Goal: Find specific page/section: Find specific page/section

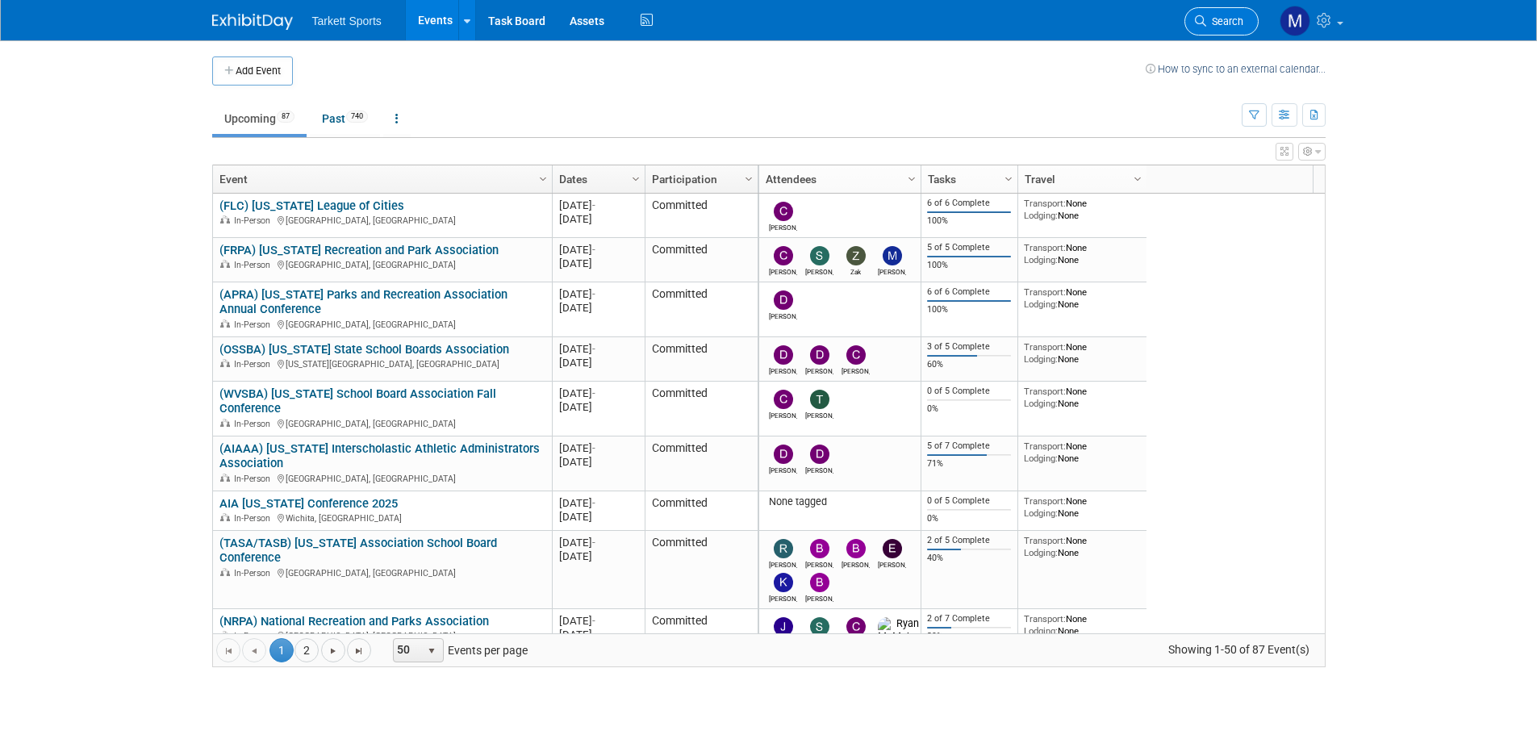
click at [1214, 18] on span "Search" at bounding box center [1225, 21] width 37 height 12
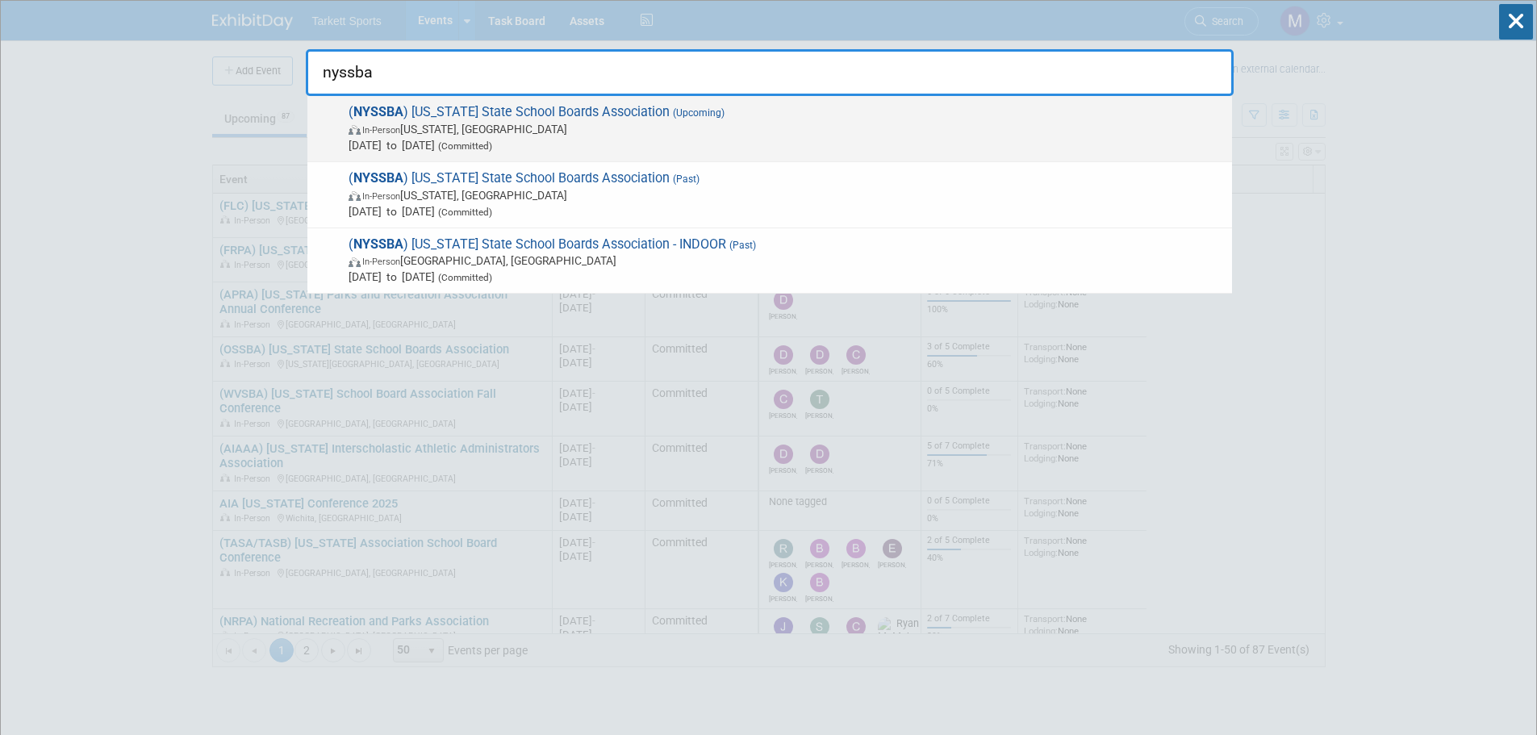
type input "nyssba"
click at [821, 140] on span "[DATE] to [DATE] (Committed)" at bounding box center [787, 145] width 876 height 16
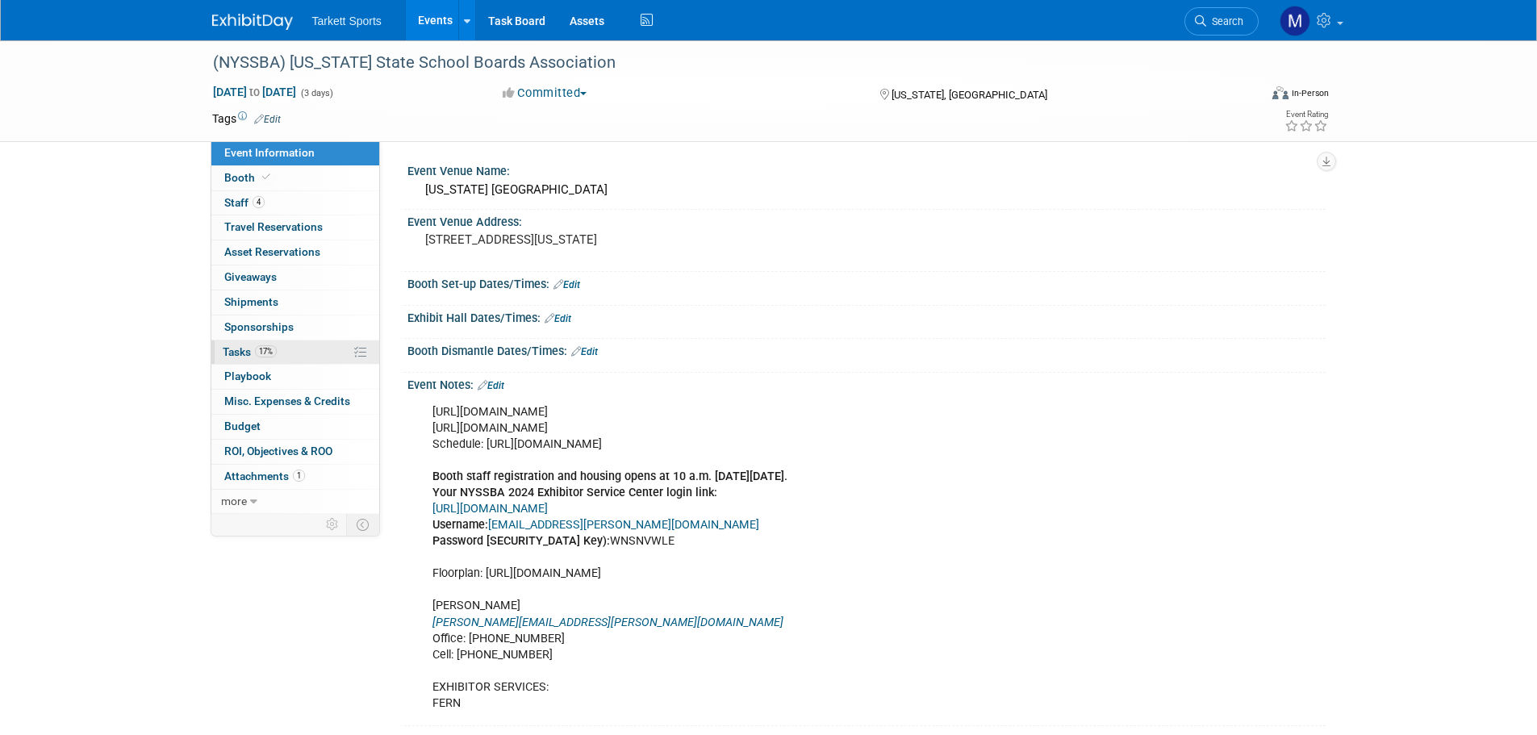
click at [302, 351] on link "17% Tasks 17%" at bounding box center [295, 353] width 168 height 24
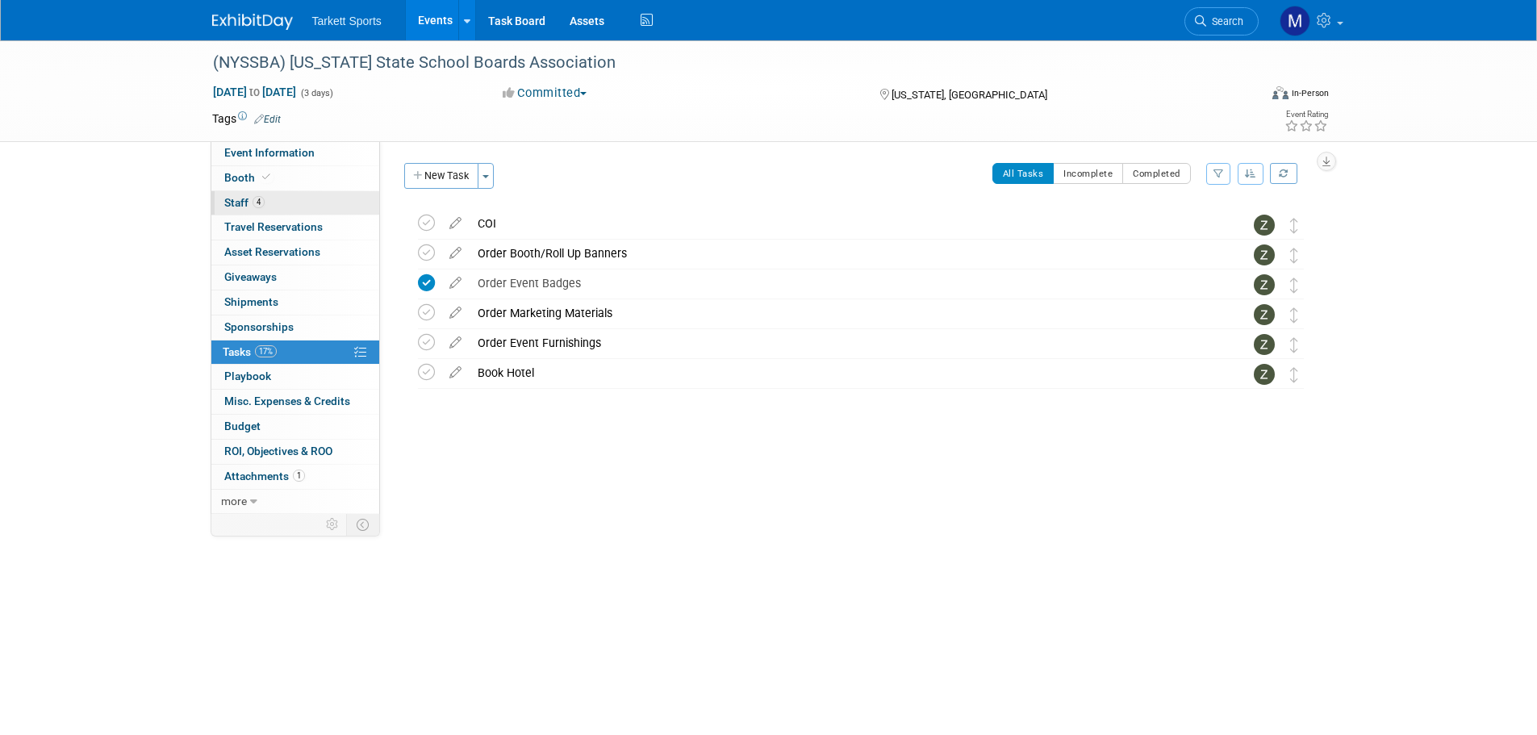
click at [312, 207] on link "4 Staff 4" at bounding box center [295, 203] width 168 height 24
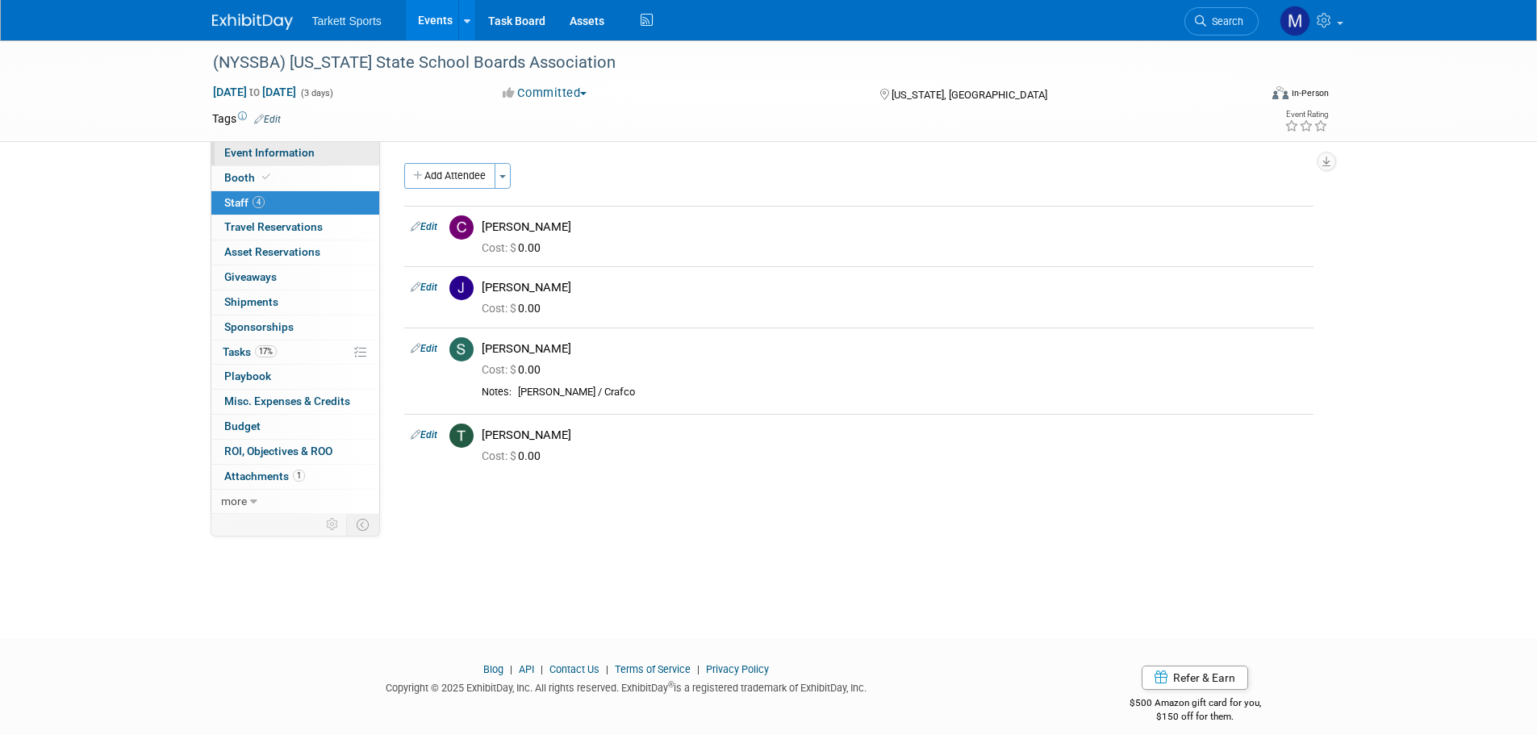
click at [275, 149] on span "Event Information" at bounding box center [269, 152] width 90 height 13
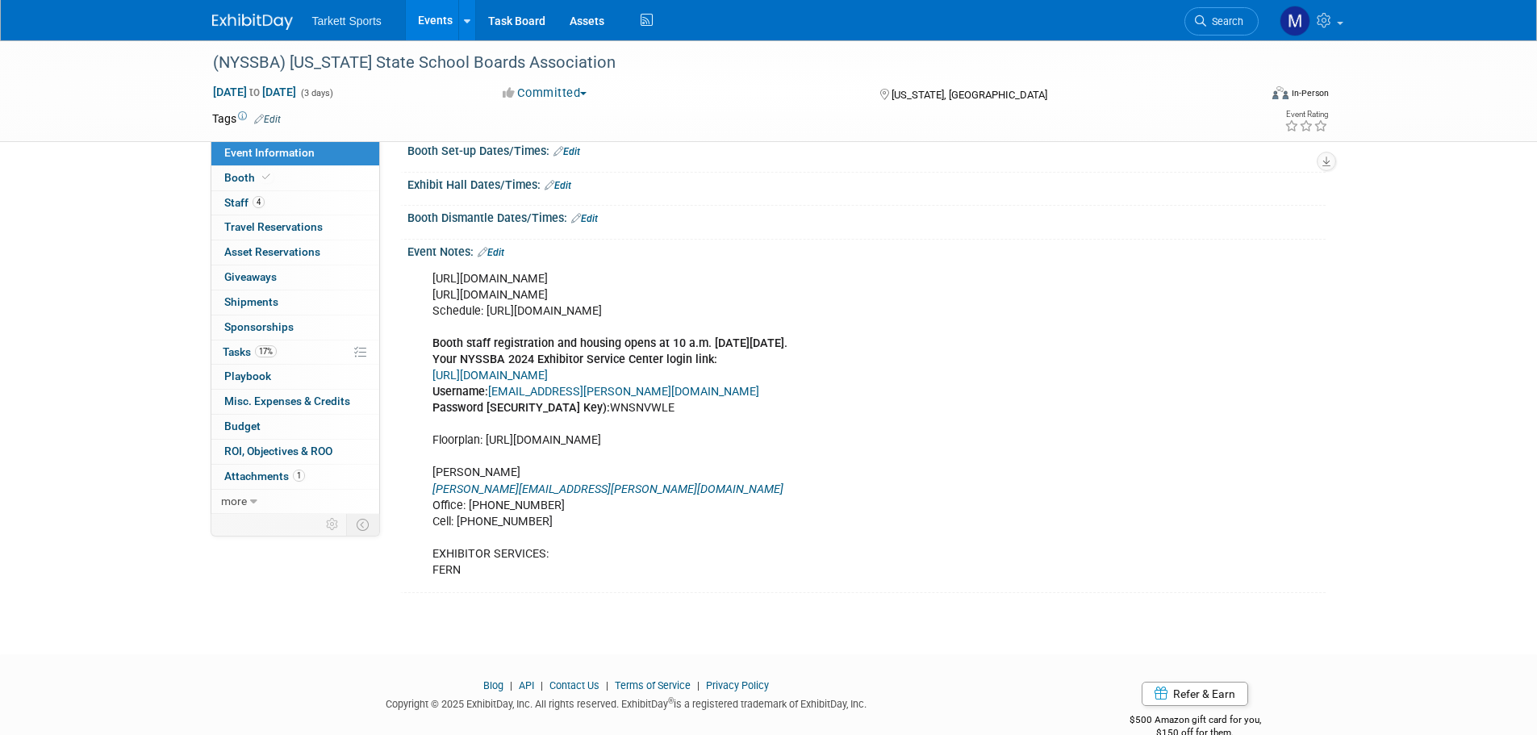
scroll to position [161, 0]
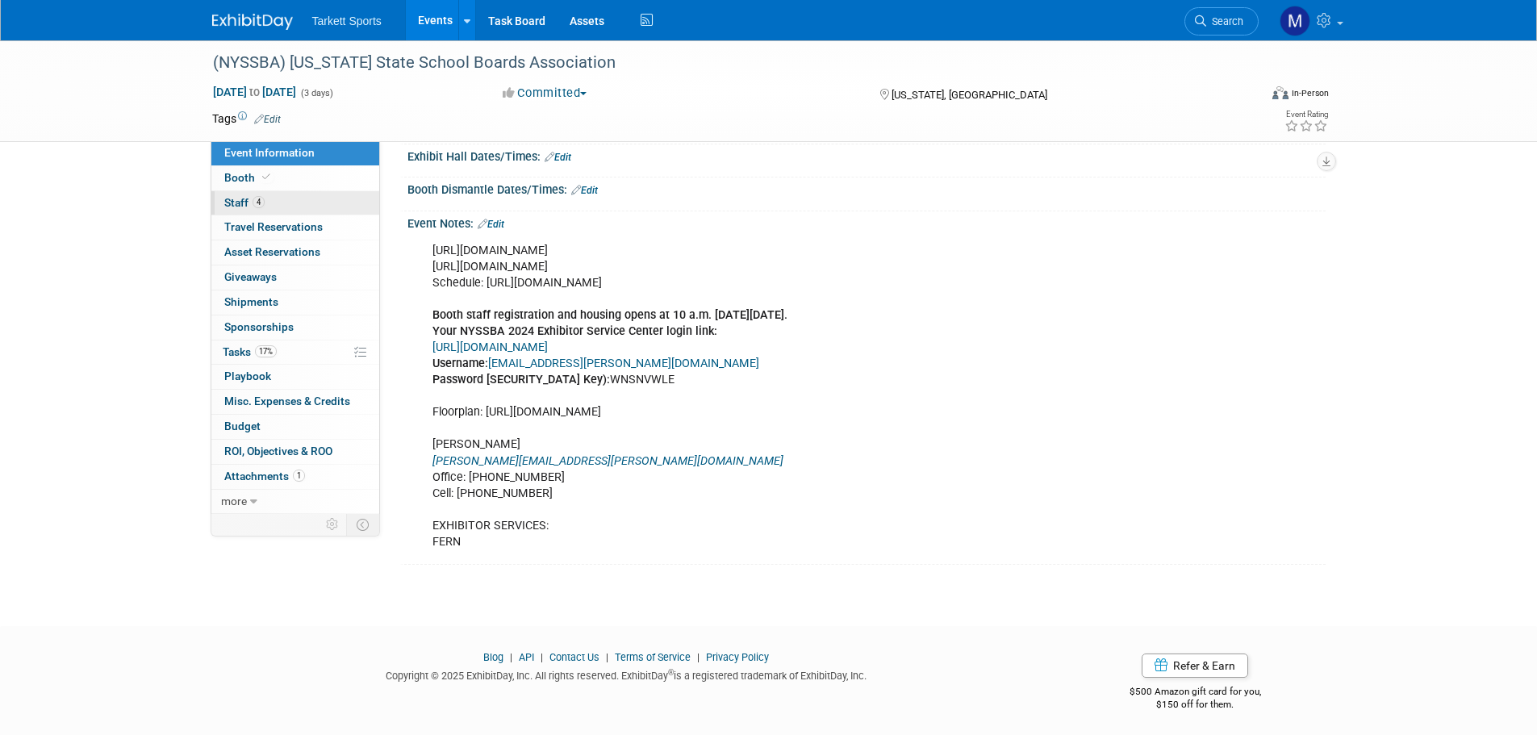
click at [289, 203] on link "4 Staff 4" at bounding box center [295, 203] width 168 height 24
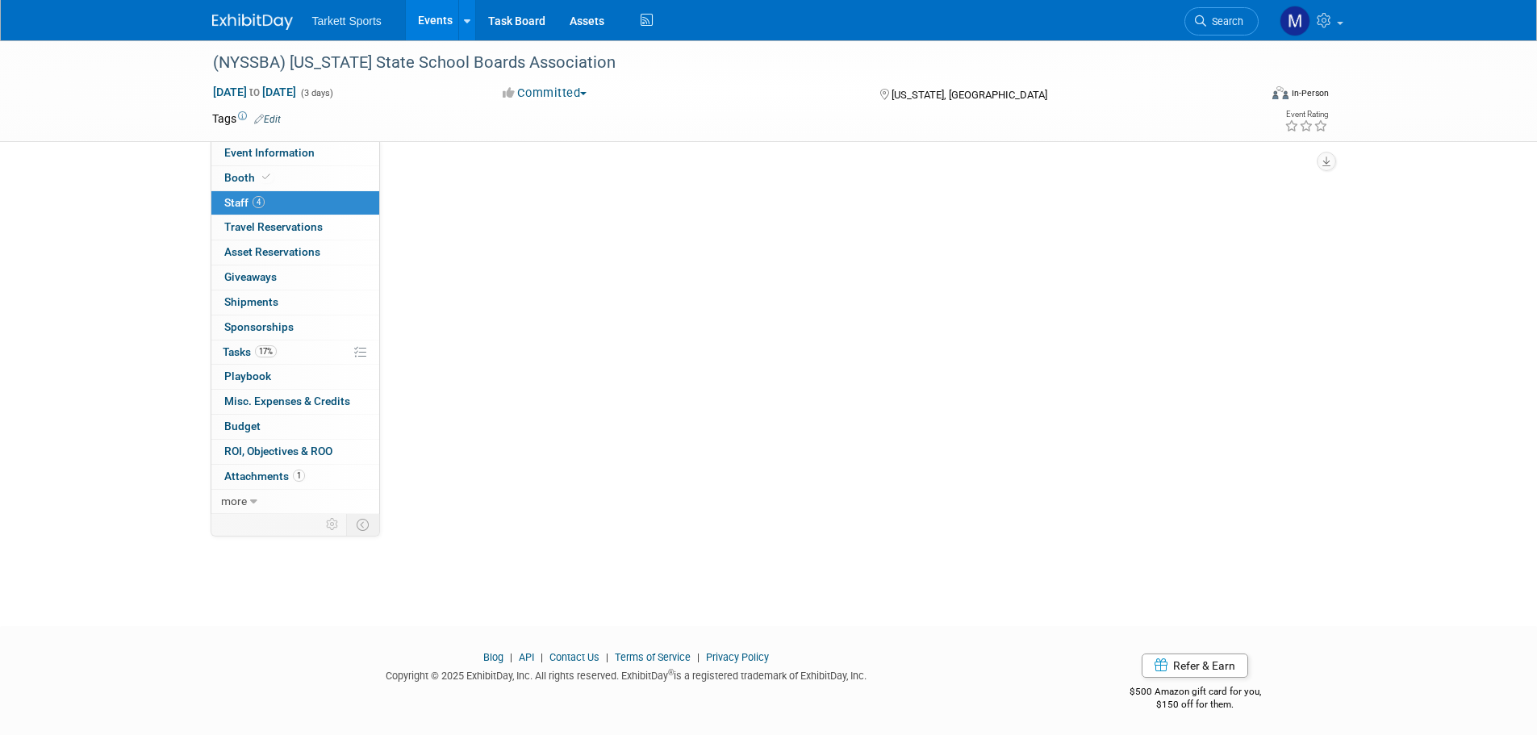
scroll to position [0, 0]
